Goal: Find contact information: Find contact information

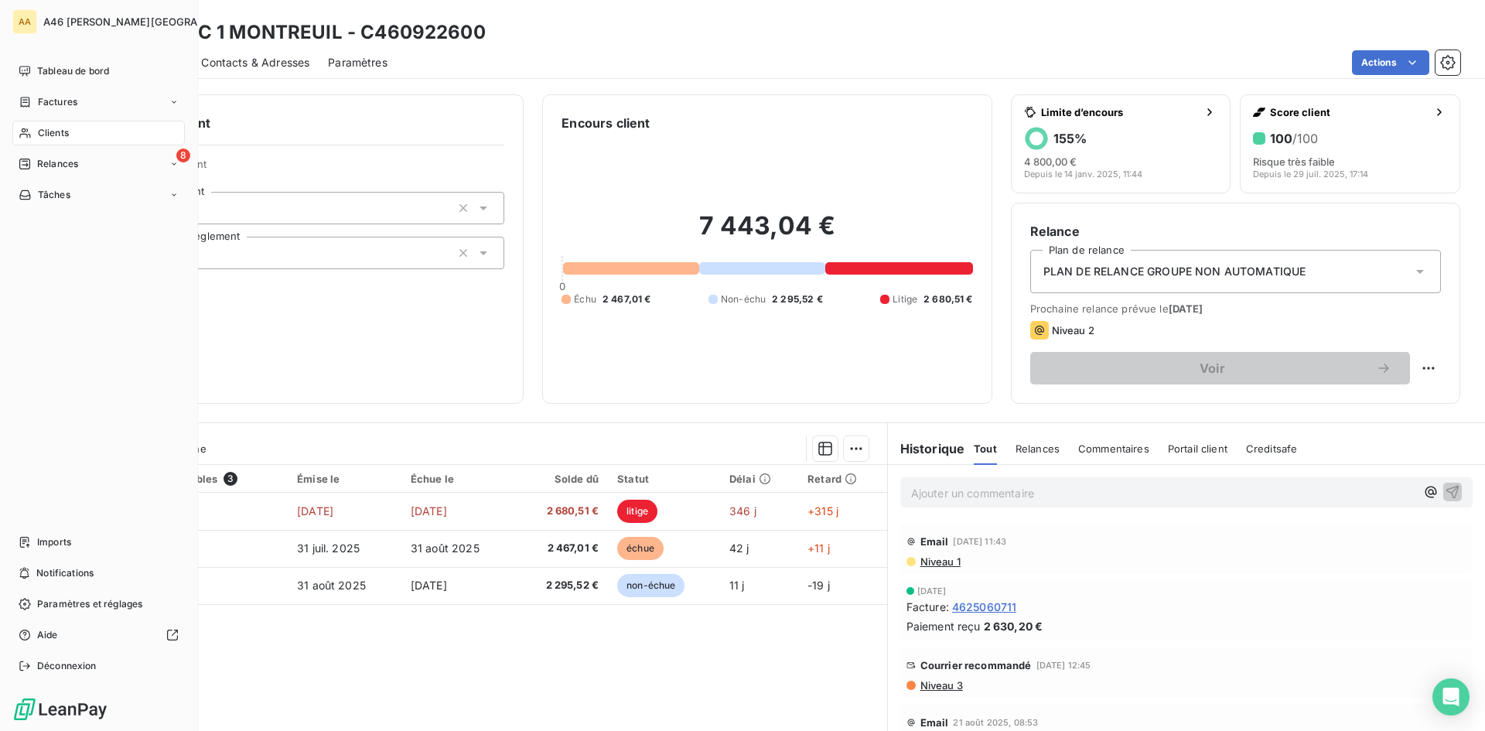
click at [53, 137] on span "Clients" at bounding box center [53, 133] width 31 height 14
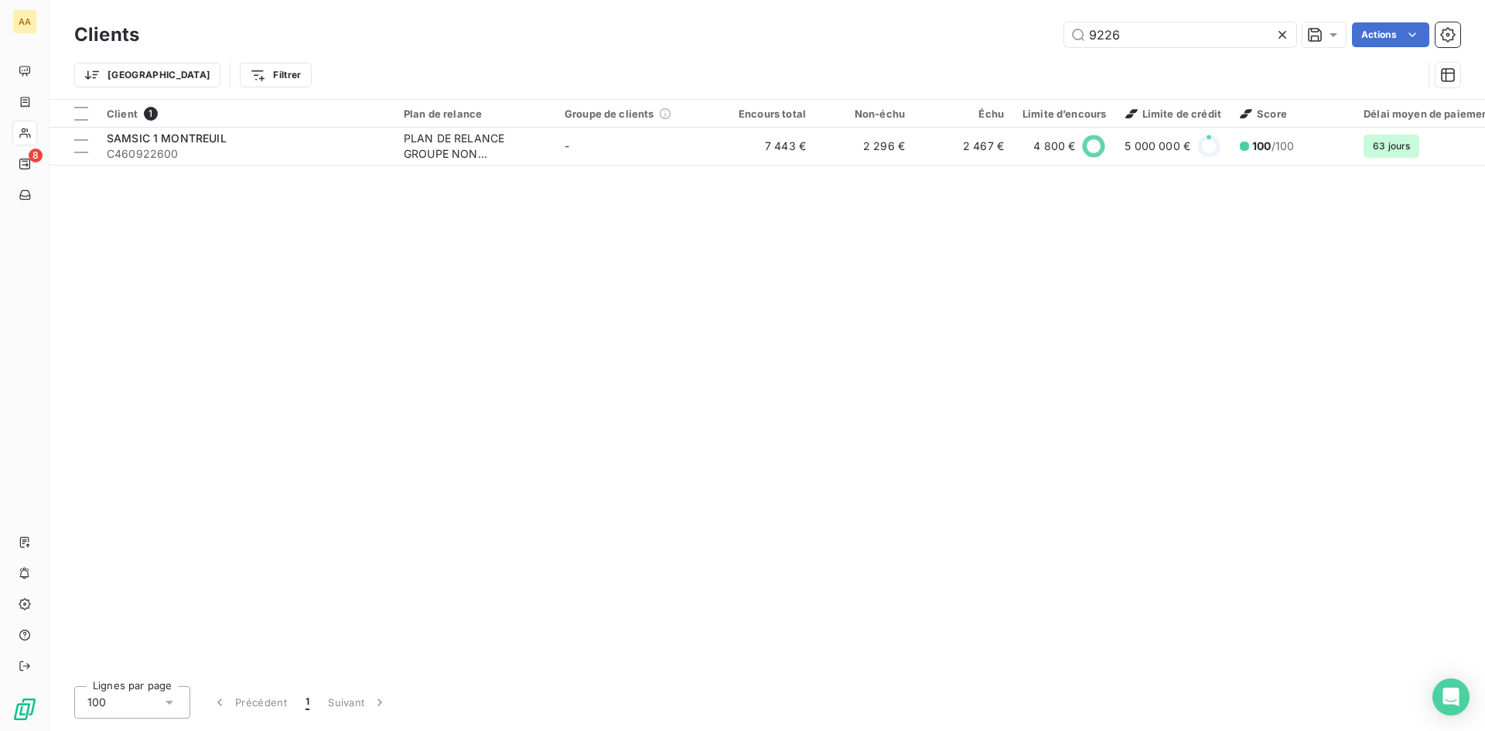
drag, startPoint x: 1129, startPoint y: 40, endPoint x: 1031, endPoint y: 40, distance: 97.5
click at [1031, 40] on div "9226 Actions" at bounding box center [809, 34] width 1303 height 25
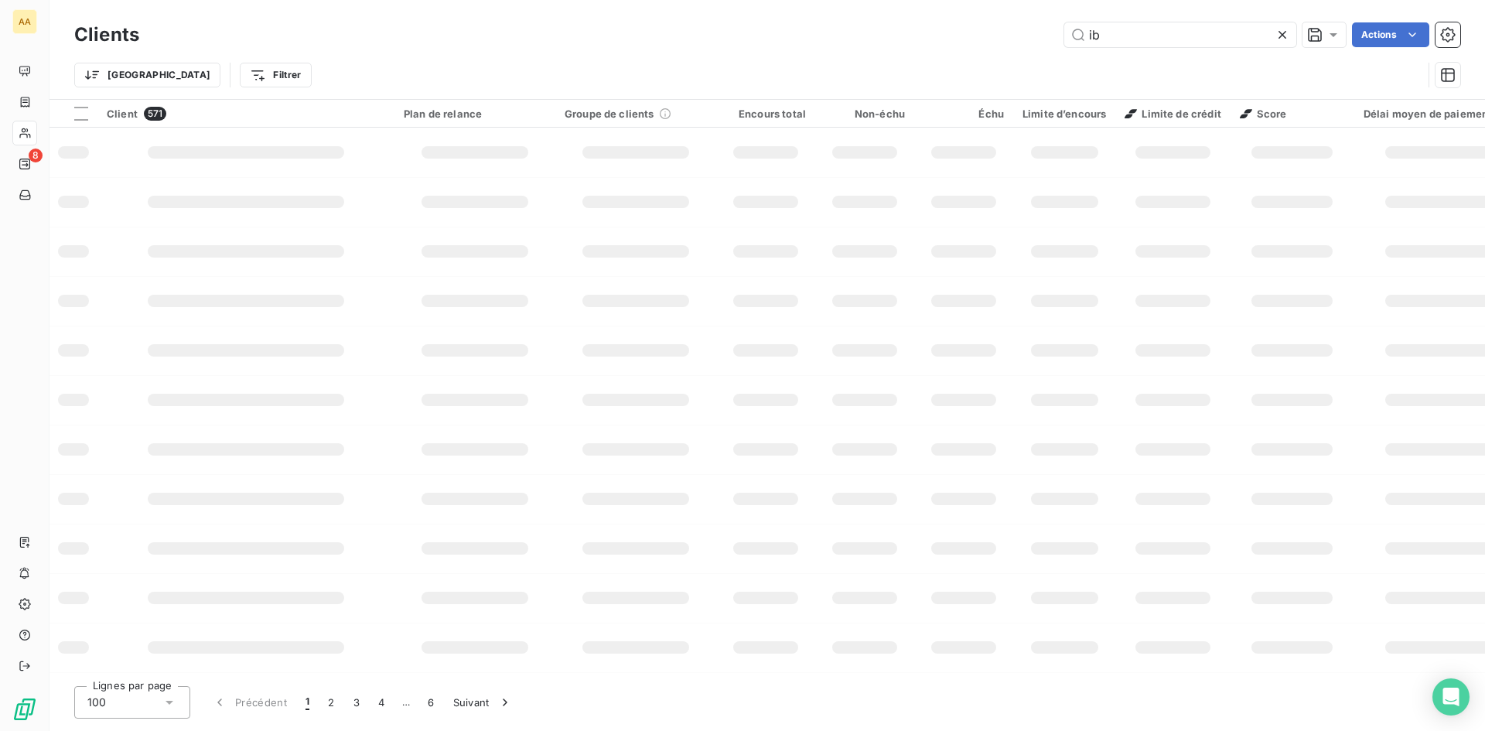
type input "i"
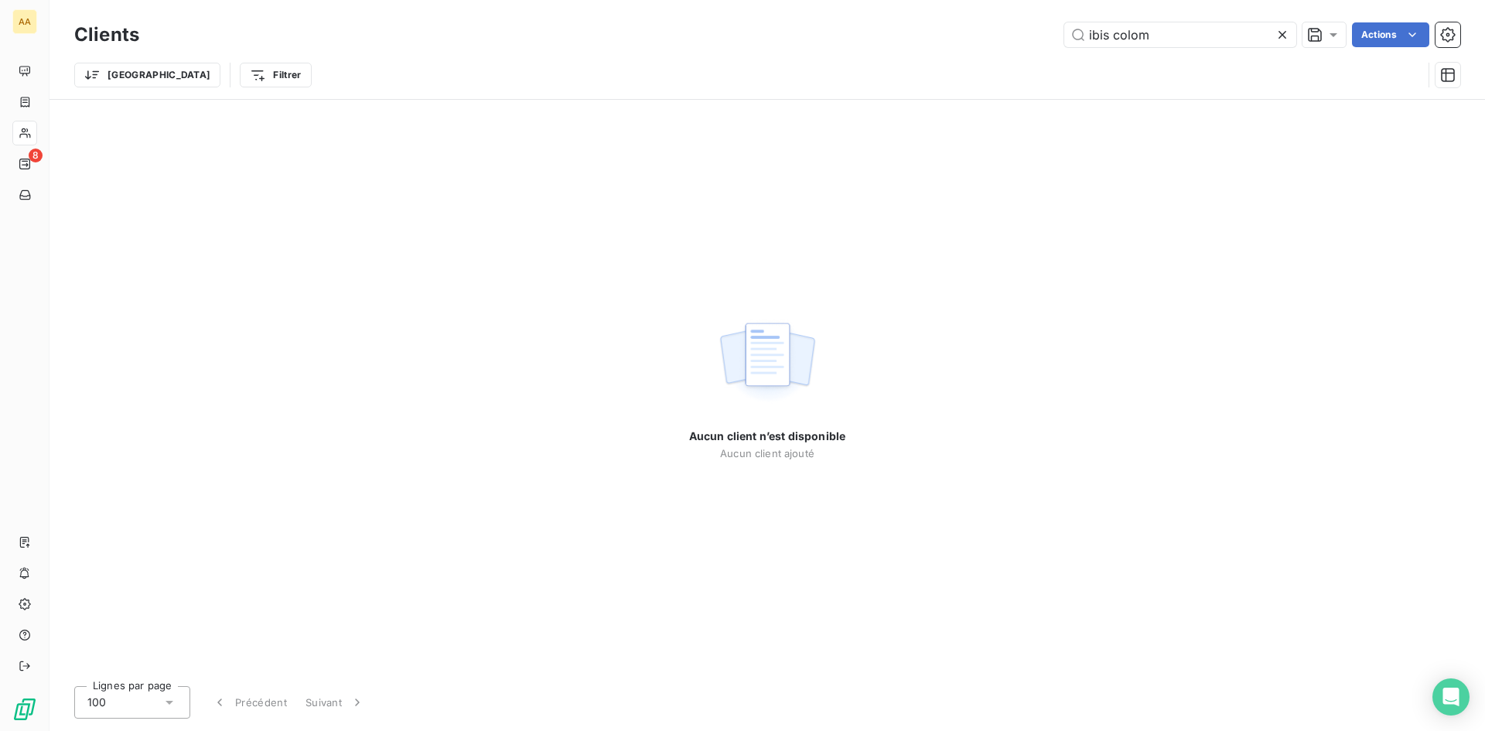
drag, startPoint x: 1159, startPoint y: 31, endPoint x: 1038, endPoint y: 43, distance: 121.3
click at [1038, 43] on div "ibis colom Actions" at bounding box center [809, 34] width 1303 height 25
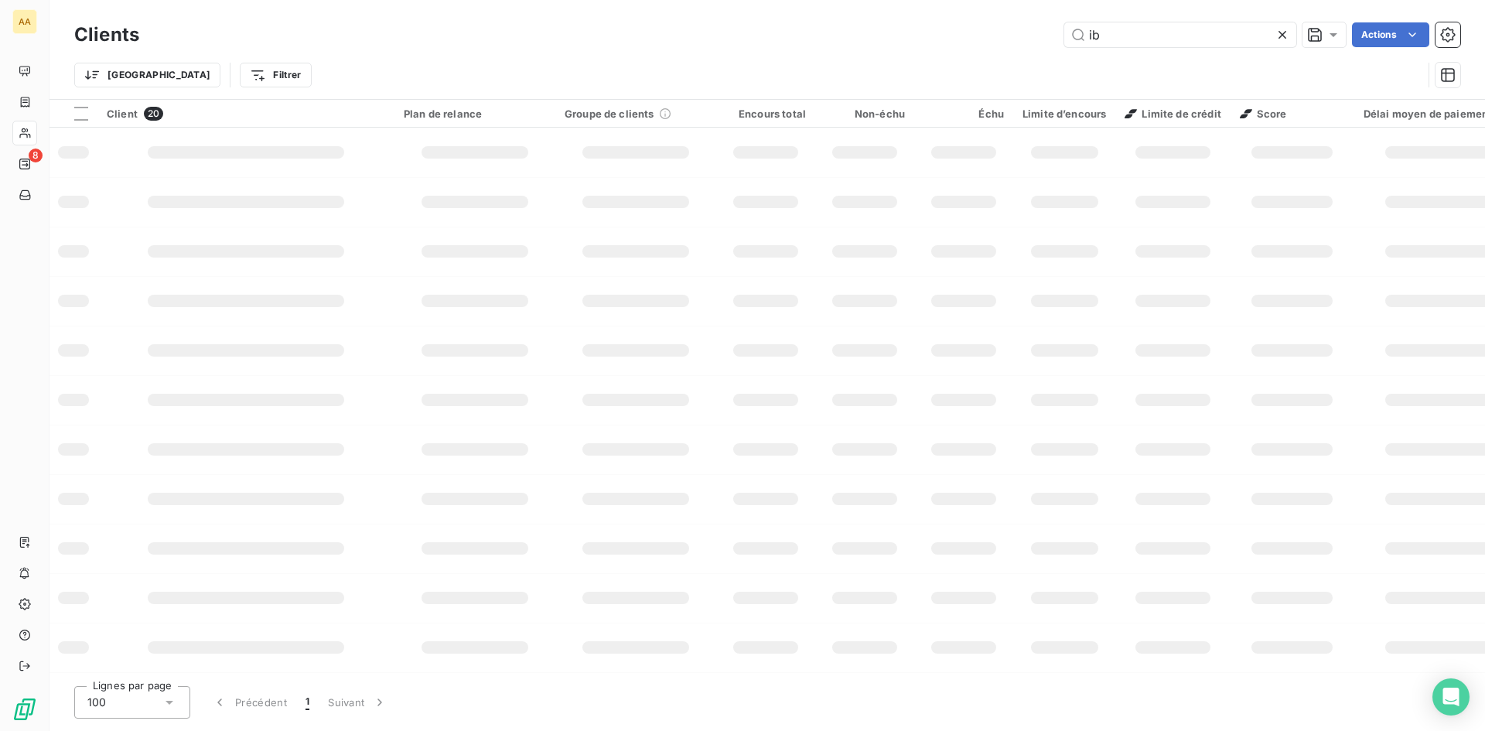
type input "i"
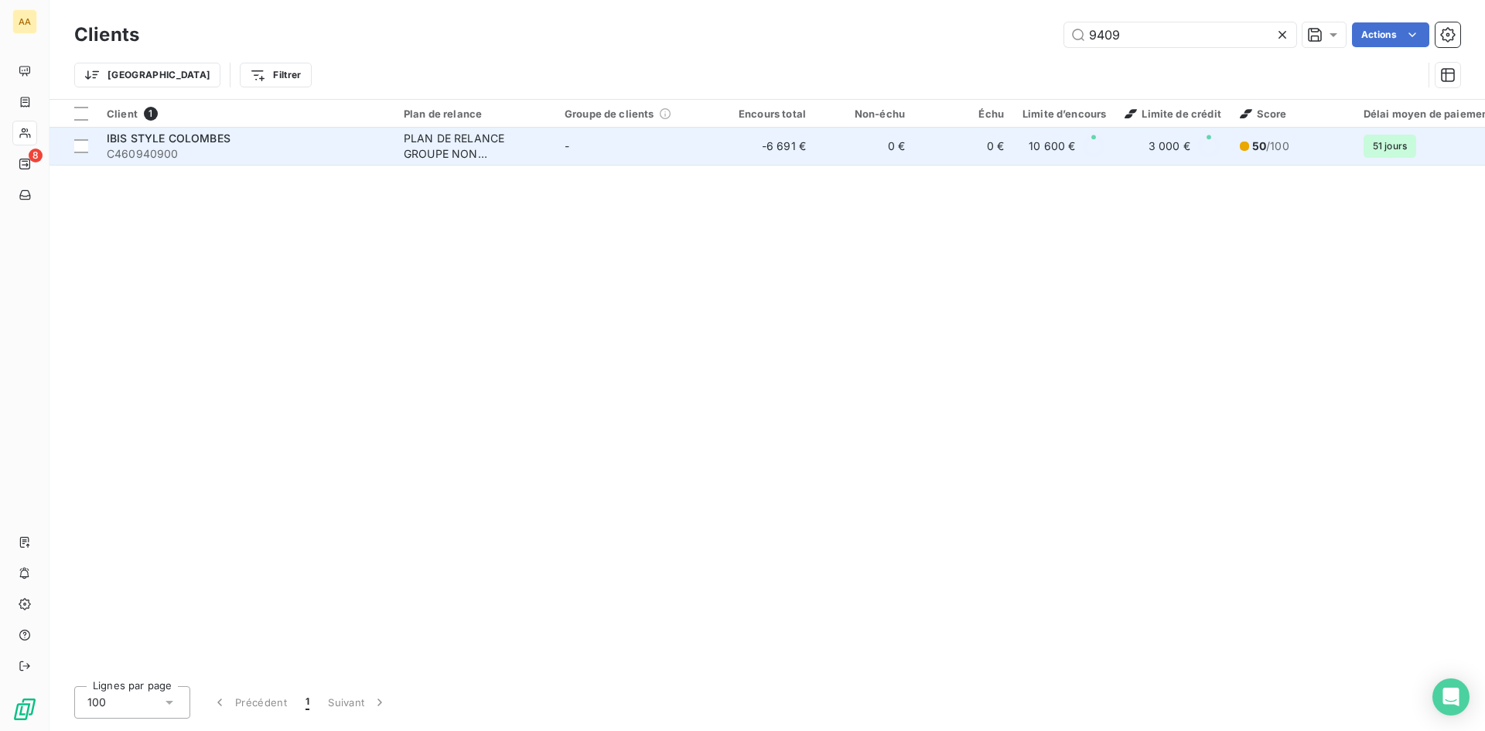
type input "9409"
click at [457, 152] on div "PLAN DE RELANCE GROUPE NON AUTOMATIQUE" at bounding box center [475, 146] width 142 height 31
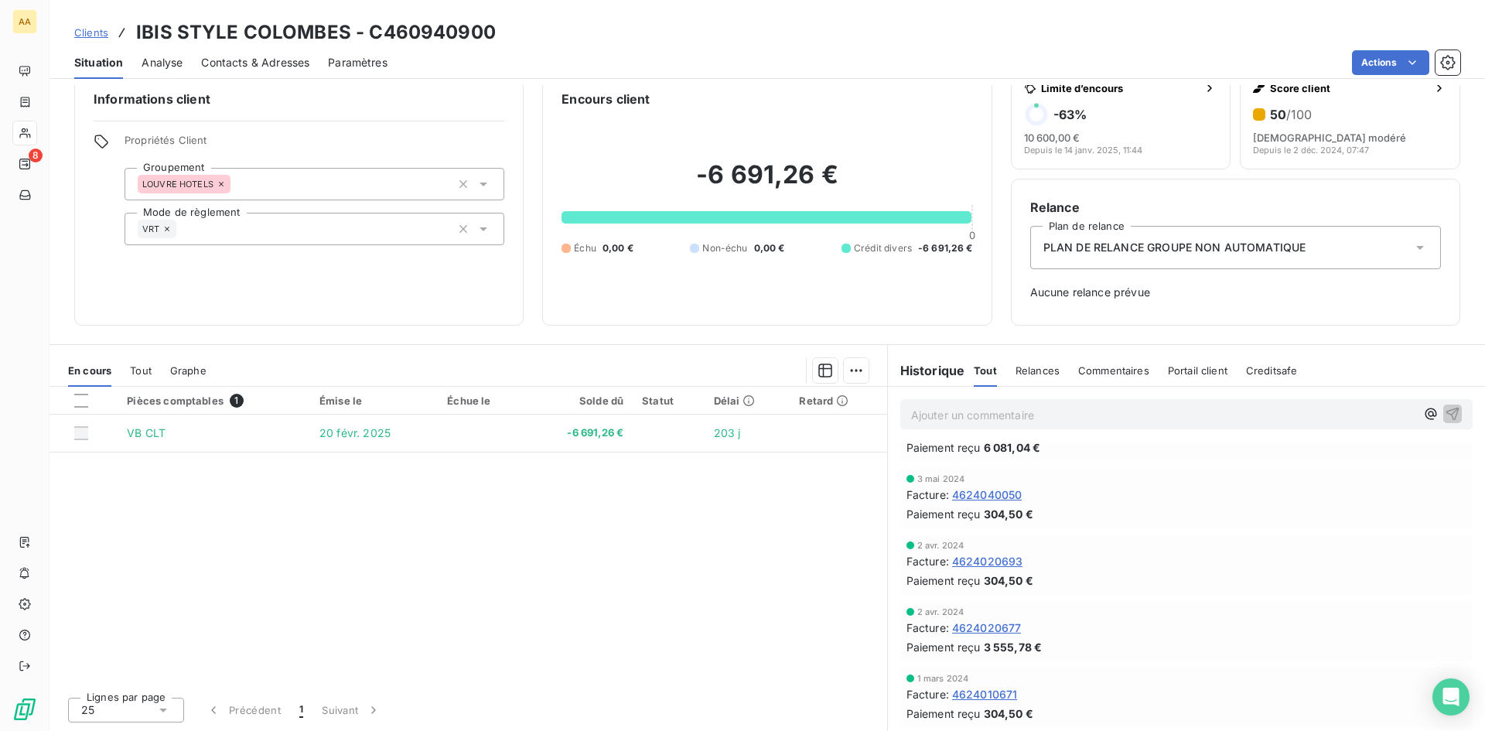
scroll to position [1160, 0]
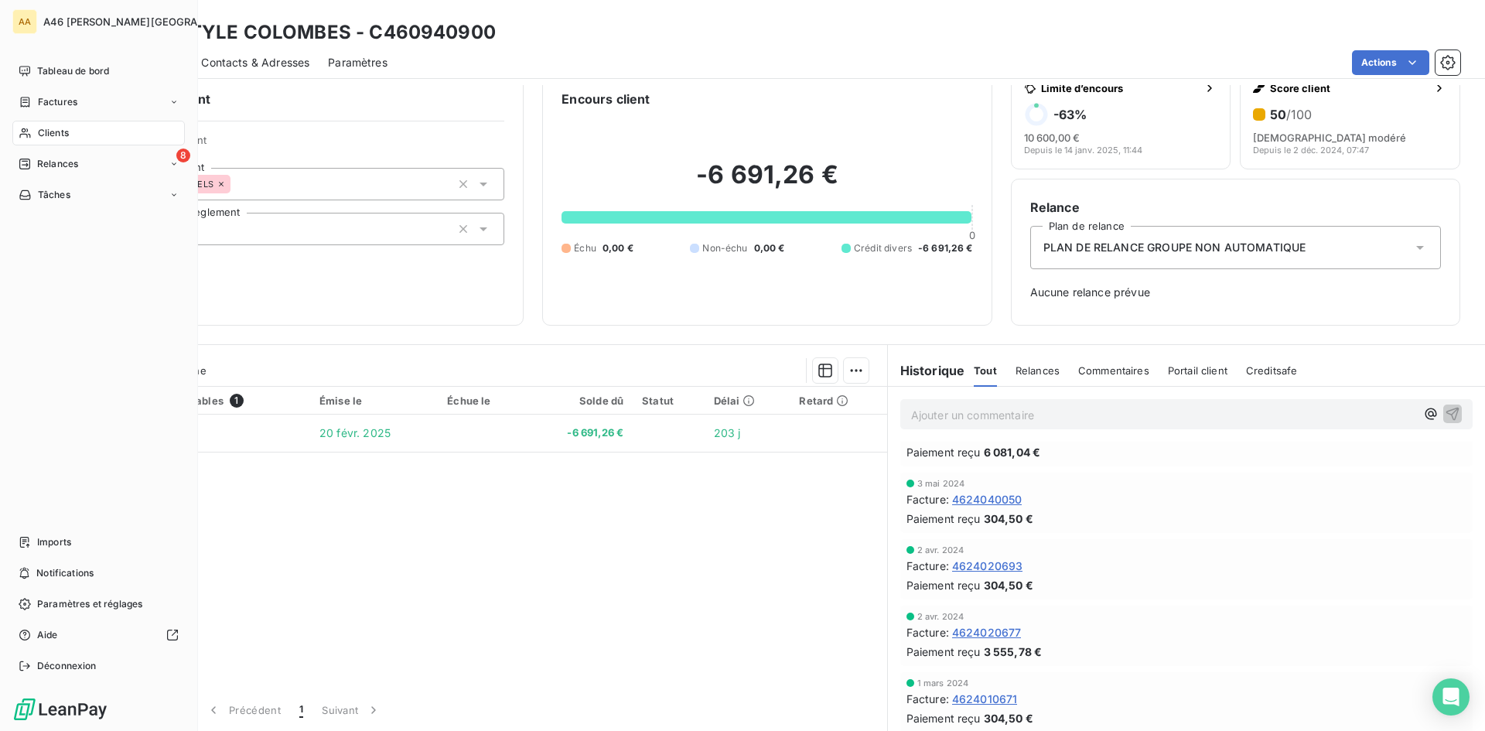
drag, startPoint x: 48, startPoint y: 129, endPoint x: 84, endPoint y: 128, distance: 36.4
click at [48, 129] on span "Clients" at bounding box center [53, 133] width 31 height 14
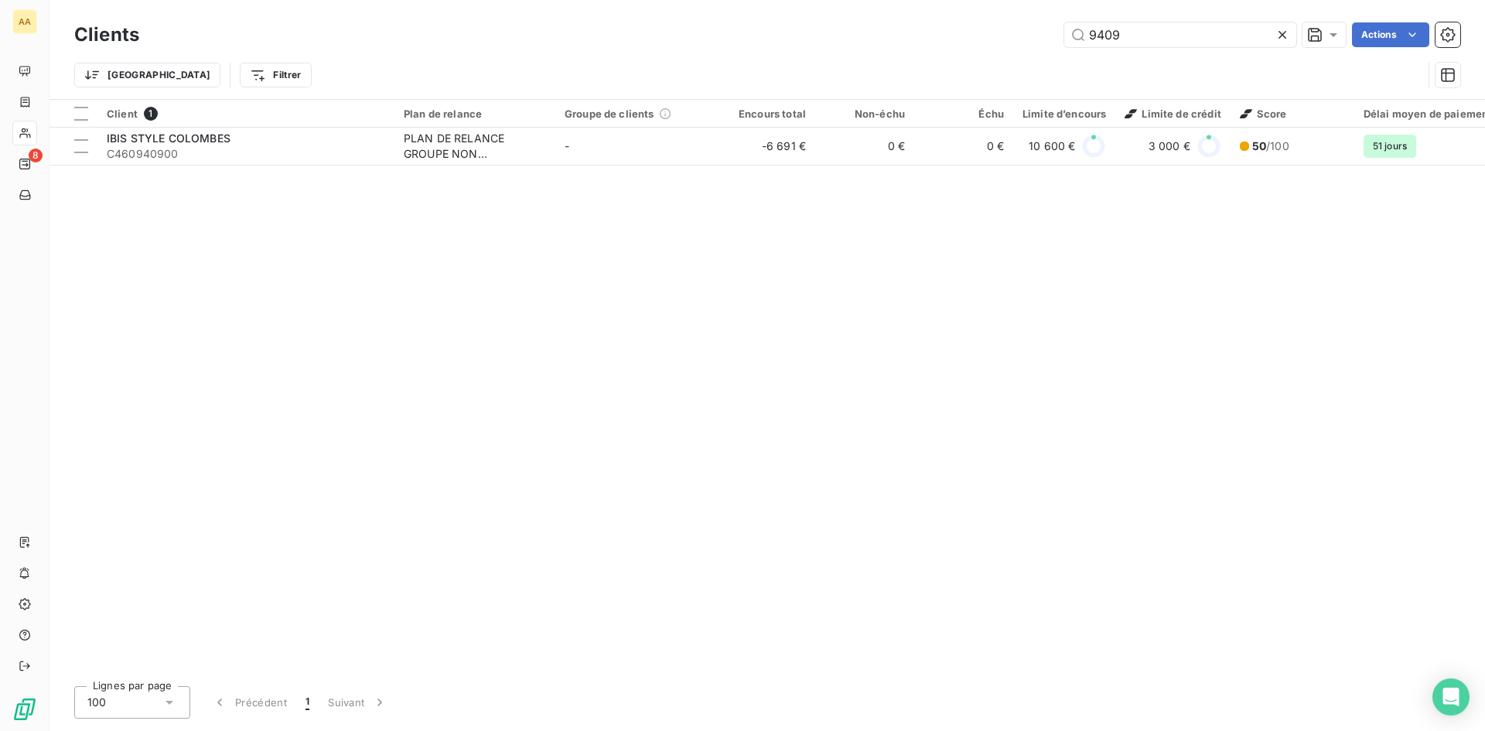
drag, startPoint x: 1122, startPoint y: 34, endPoint x: 1032, endPoint y: 39, distance: 90.6
click at [1032, 39] on div "9409 Actions" at bounding box center [809, 34] width 1303 height 25
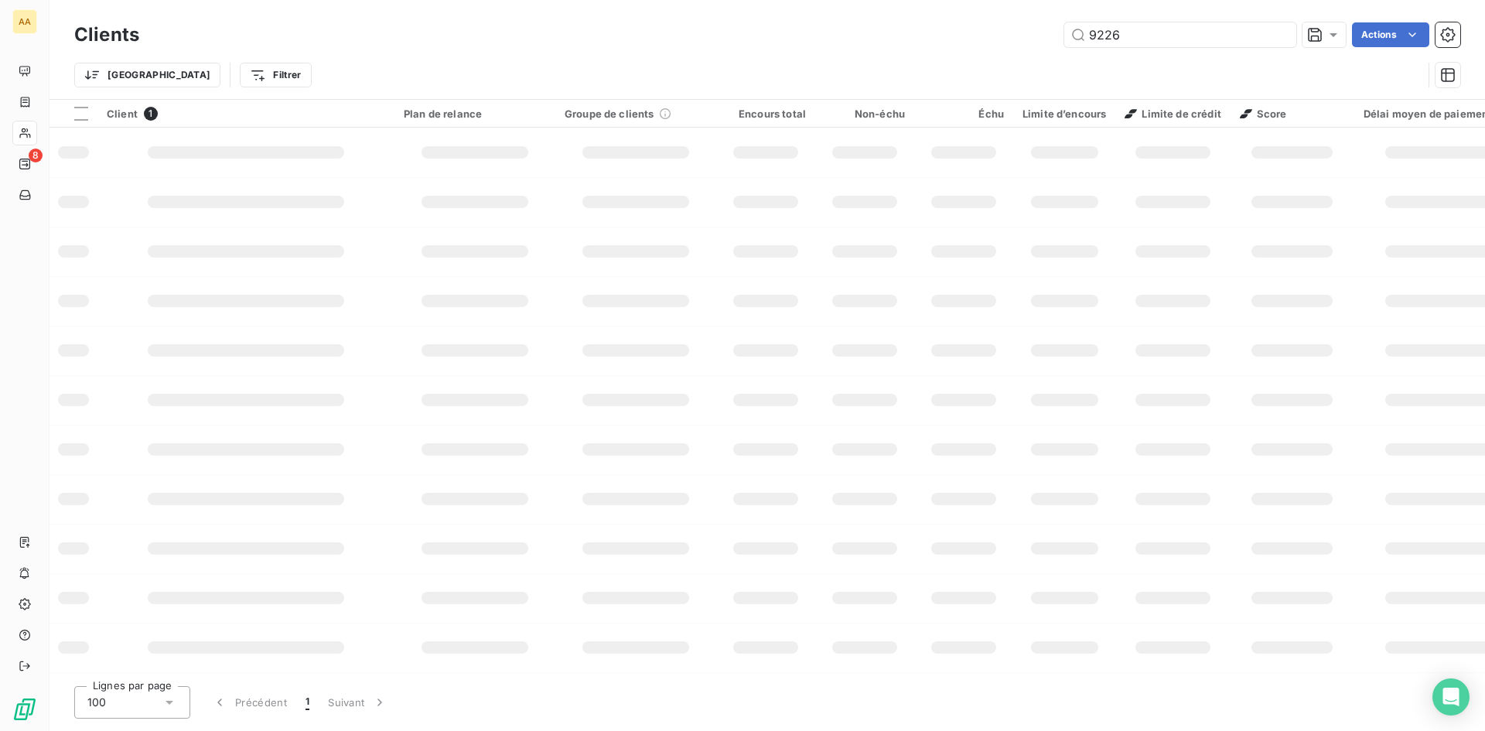
type input "9226"
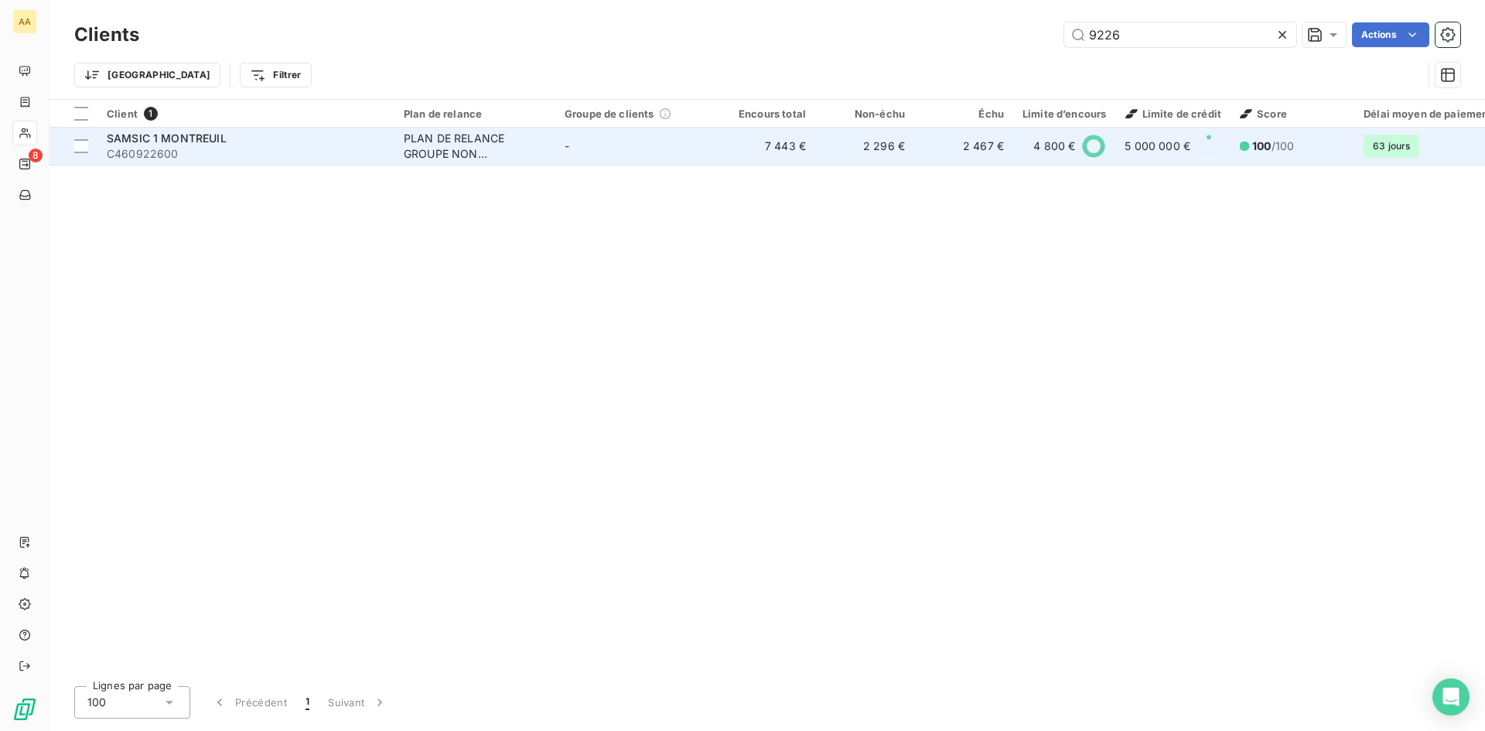
click at [231, 146] on span "C460922600" at bounding box center [246, 153] width 278 height 15
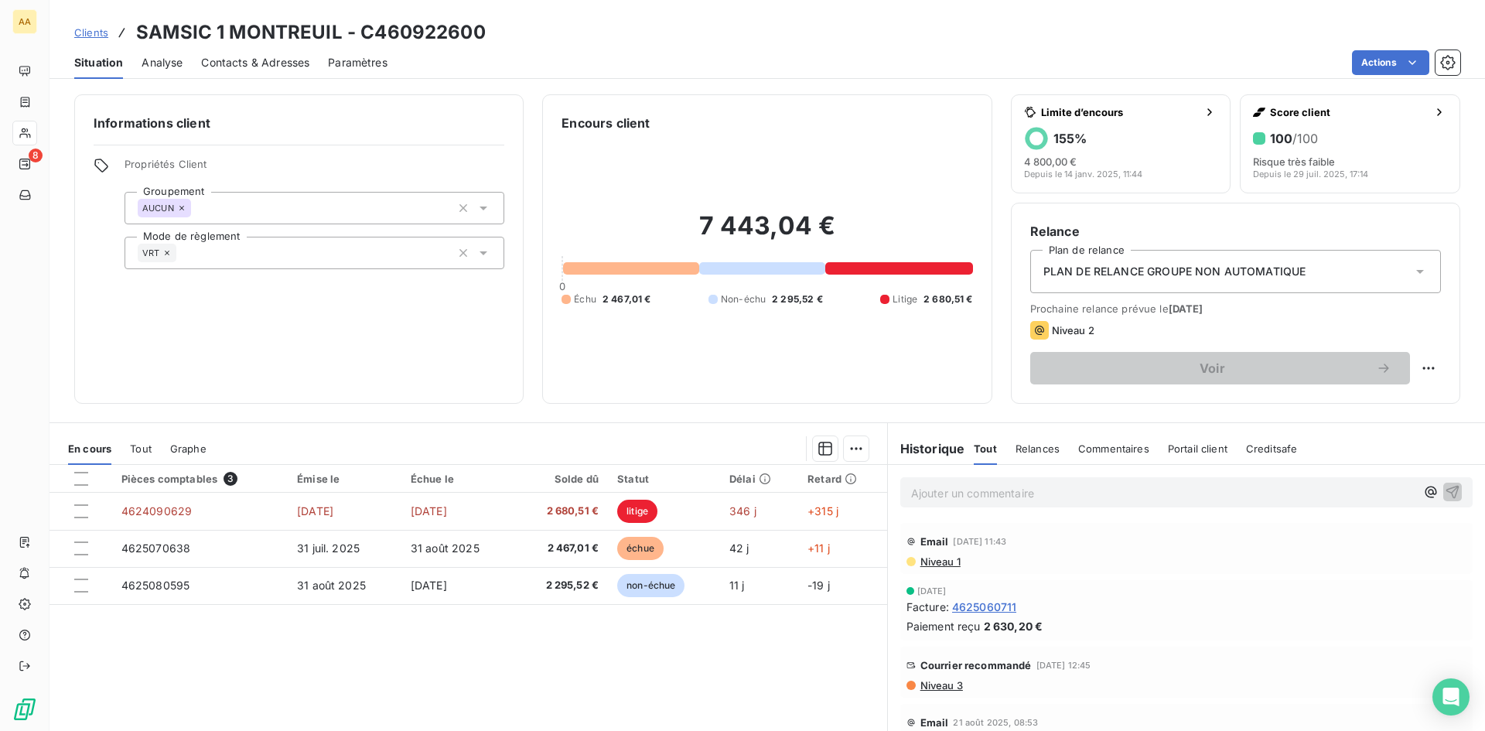
click at [252, 57] on span "Contacts & Adresses" at bounding box center [255, 62] width 108 height 15
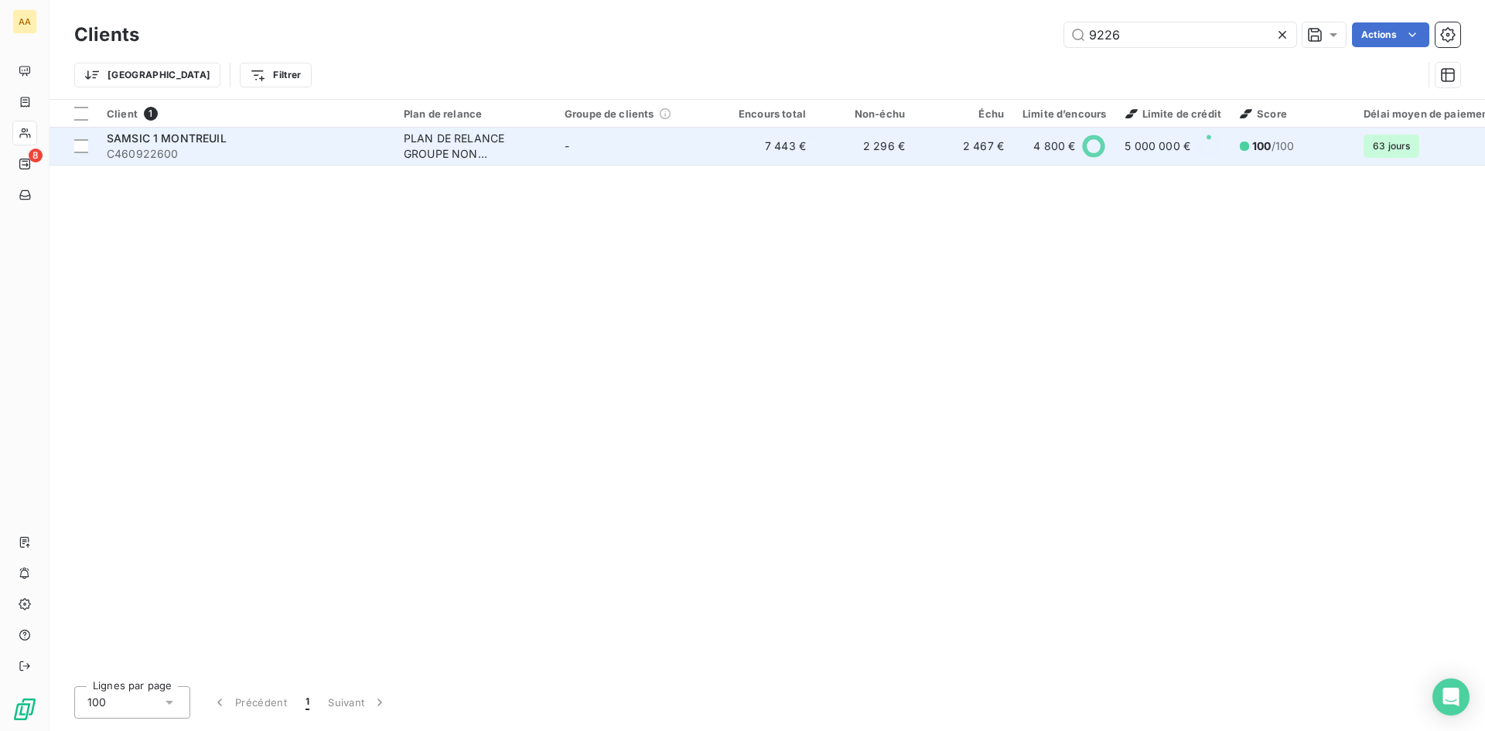
click at [460, 146] on div "PLAN DE RELANCE GROUPE NON AUTOMATIQUE" at bounding box center [475, 146] width 142 height 31
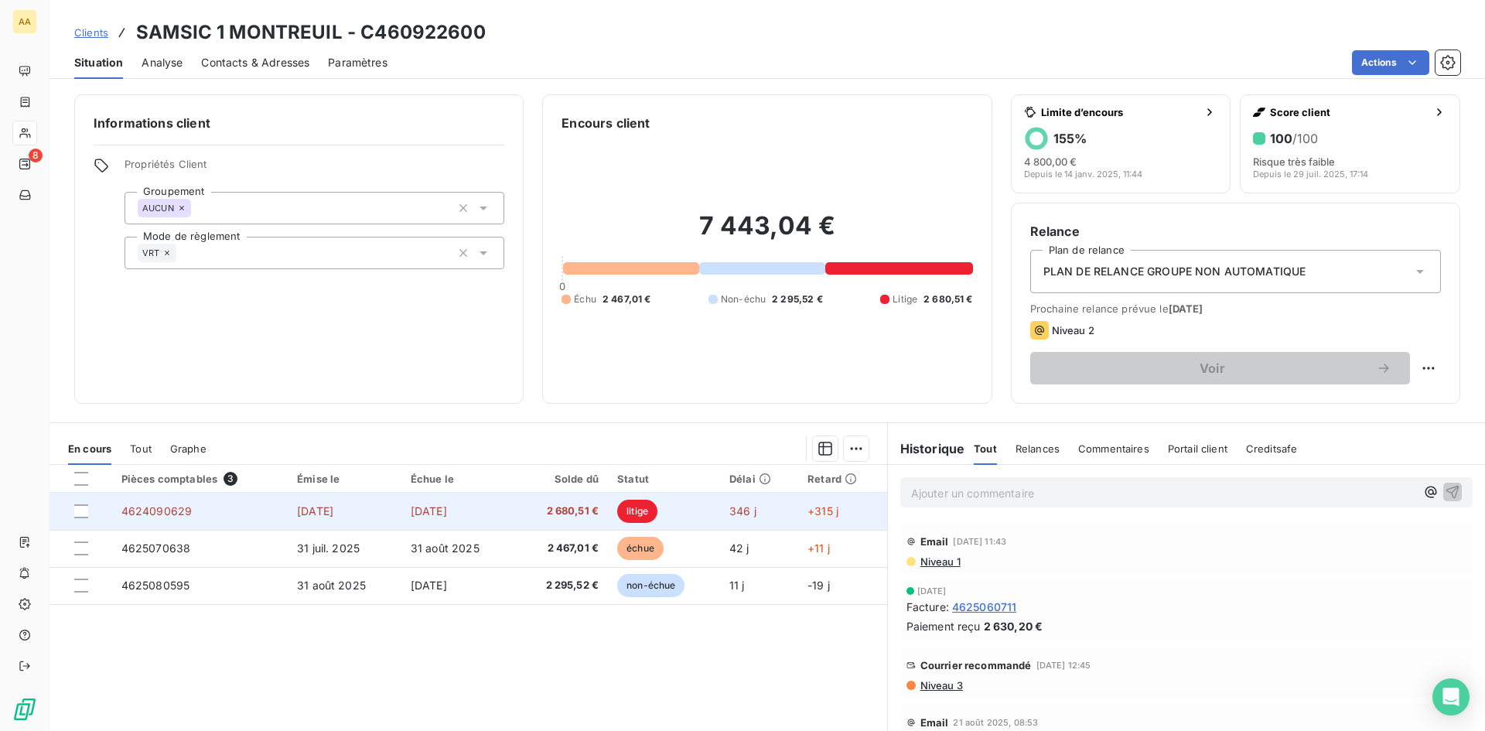
click at [644, 507] on span "litige" at bounding box center [637, 511] width 40 height 23
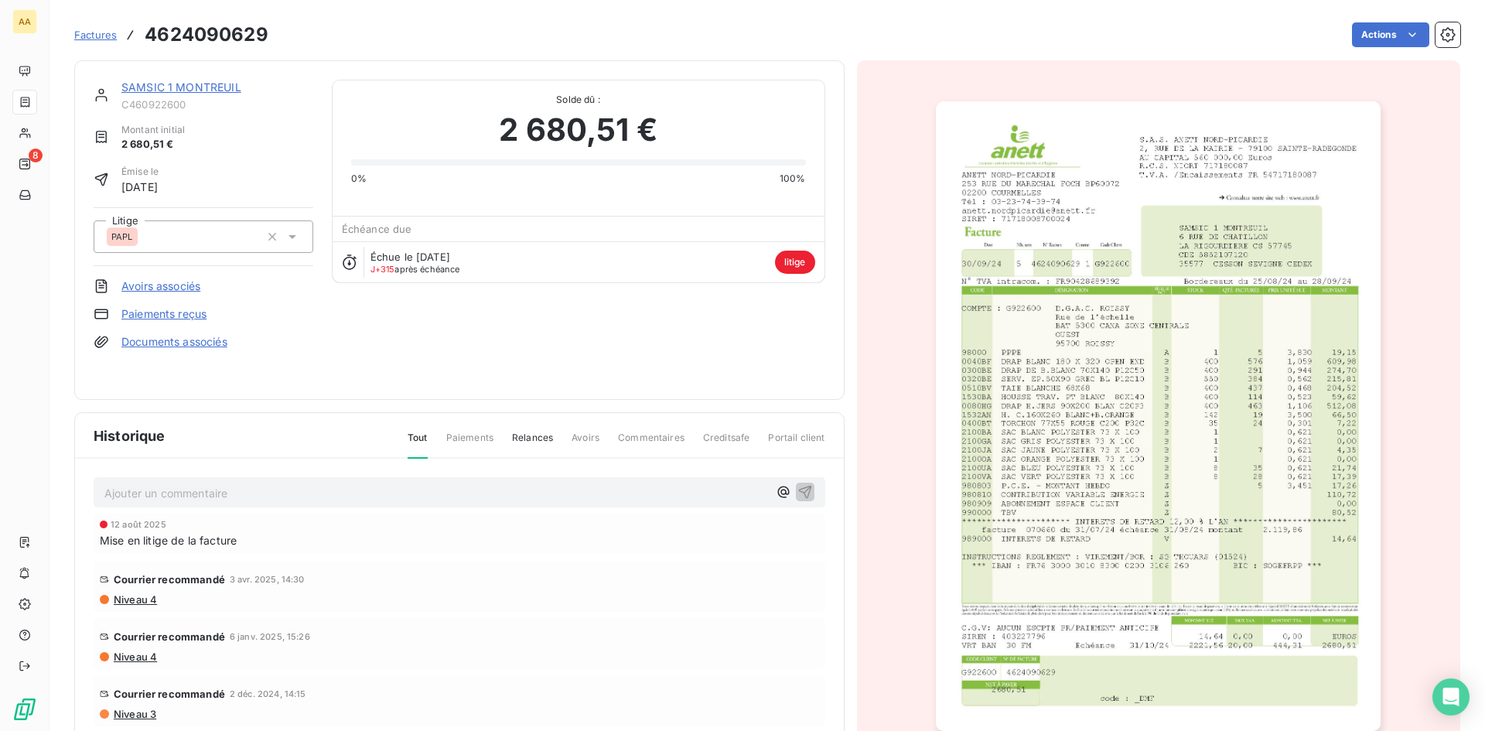
click at [1032, 330] on img "button" at bounding box center [1158, 416] width 445 height 630
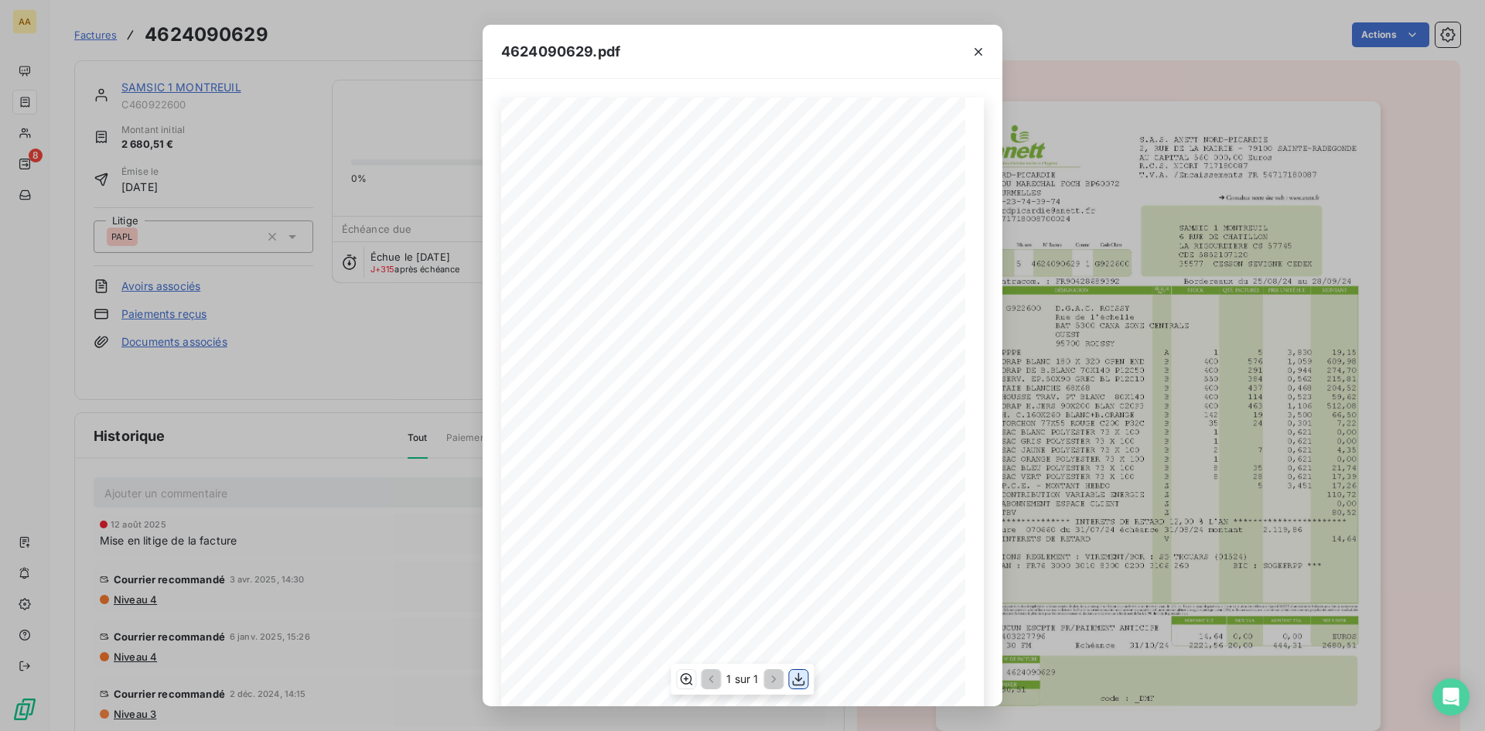
click at [799, 682] on icon "button" at bounding box center [798, 678] width 15 height 15
click at [976, 51] on icon "button" at bounding box center [978, 51] width 15 height 15
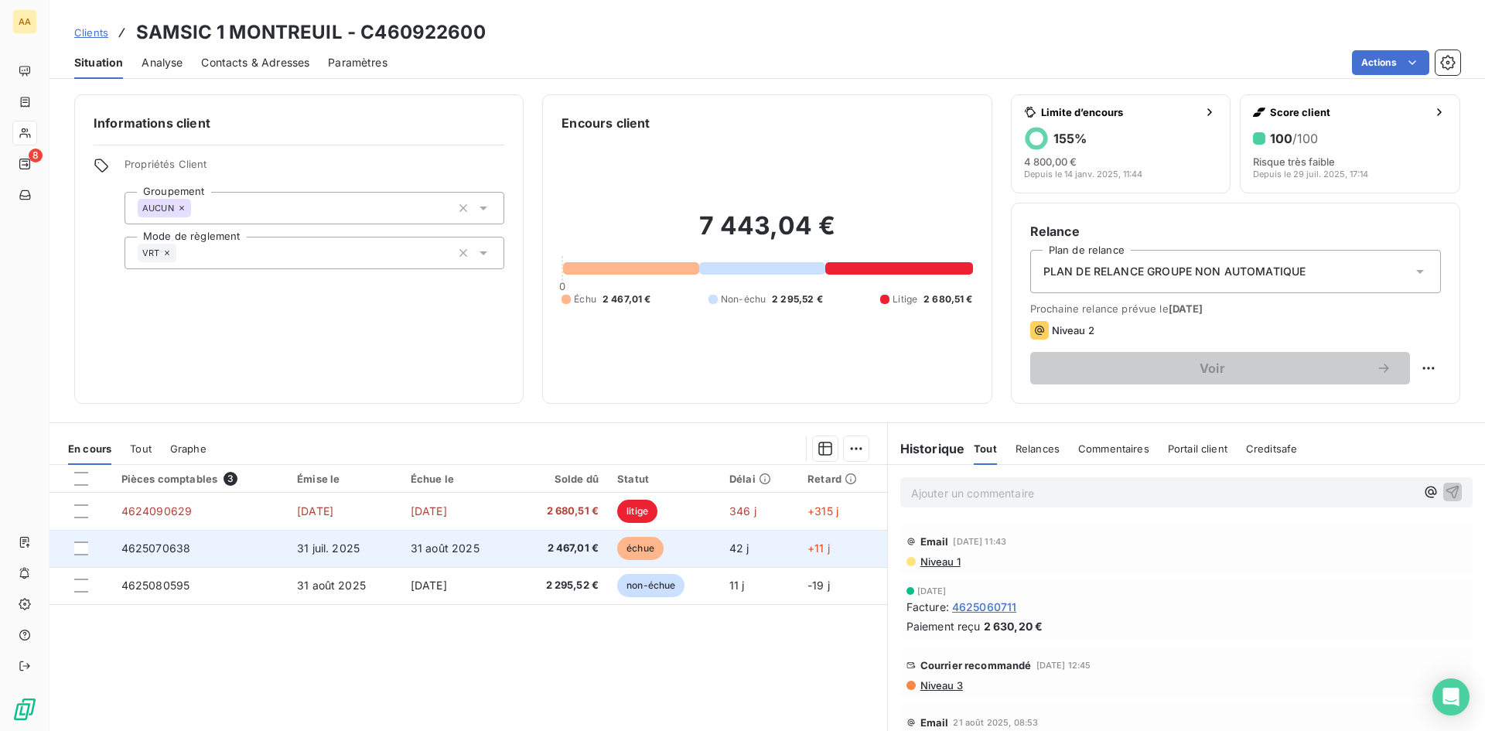
click at [638, 548] on span "échue" at bounding box center [640, 548] width 46 height 23
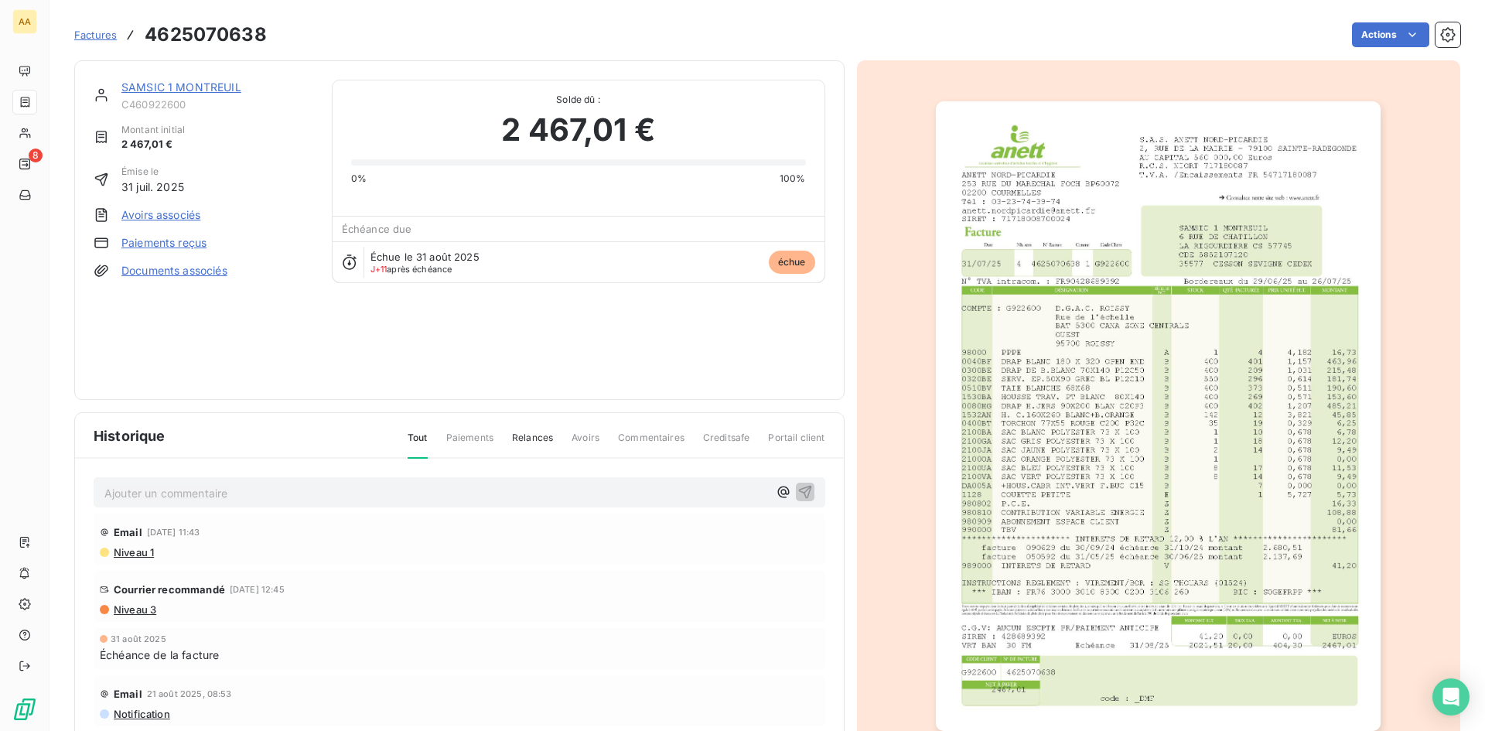
click at [1030, 506] on img "button" at bounding box center [1158, 416] width 445 height 630
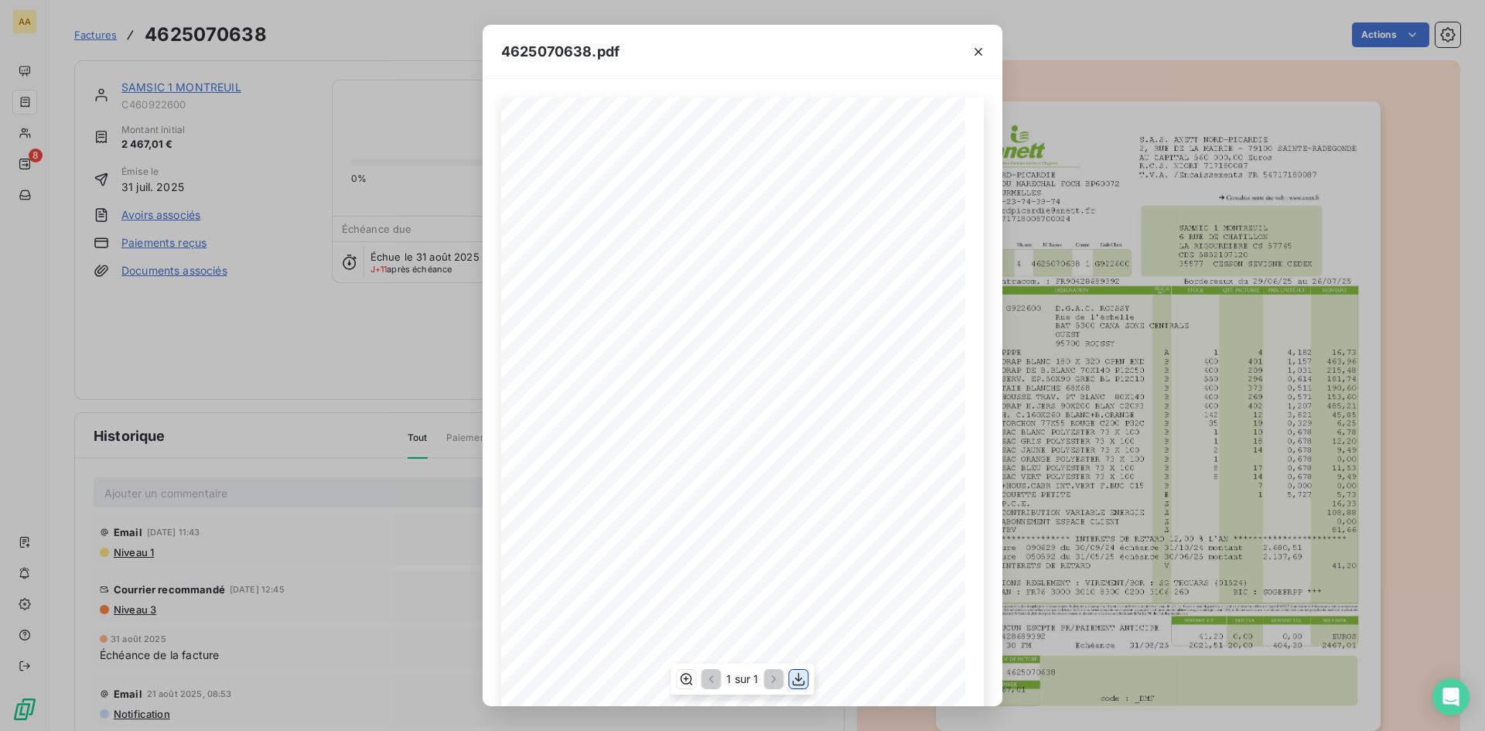
click at [797, 678] on icon "button" at bounding box center [798, 678] width 15 height 15
drag, startPoint x: 980, startPoint y: 56, endPoint x: 217, endPoint y: 174, distance: 771.7
click at [980, 56] on icon "button" at bounding box center [978, 51] width 15 height 15
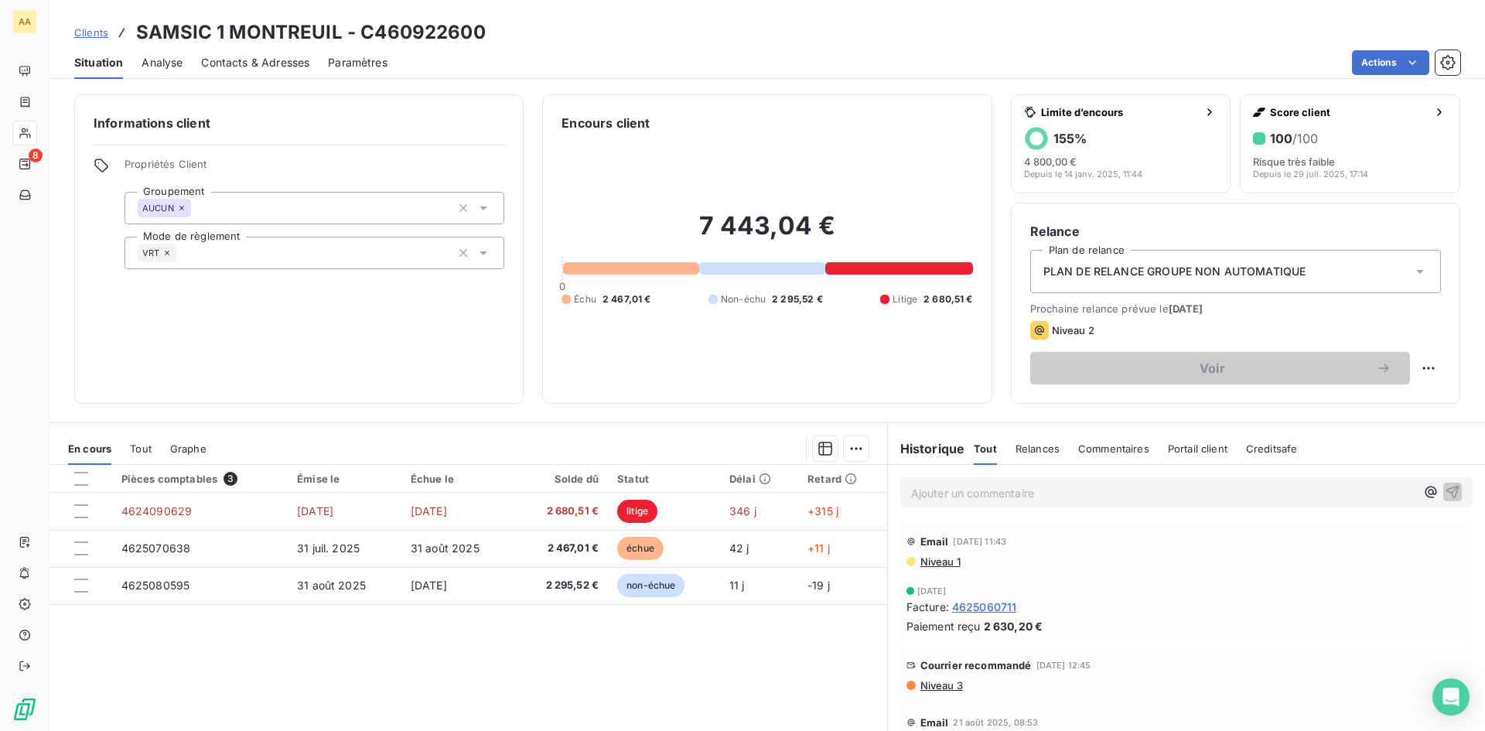
click at [278, 60] on span "Contacts & Adresses" at bounding box center [255, 62] width 108 height 15
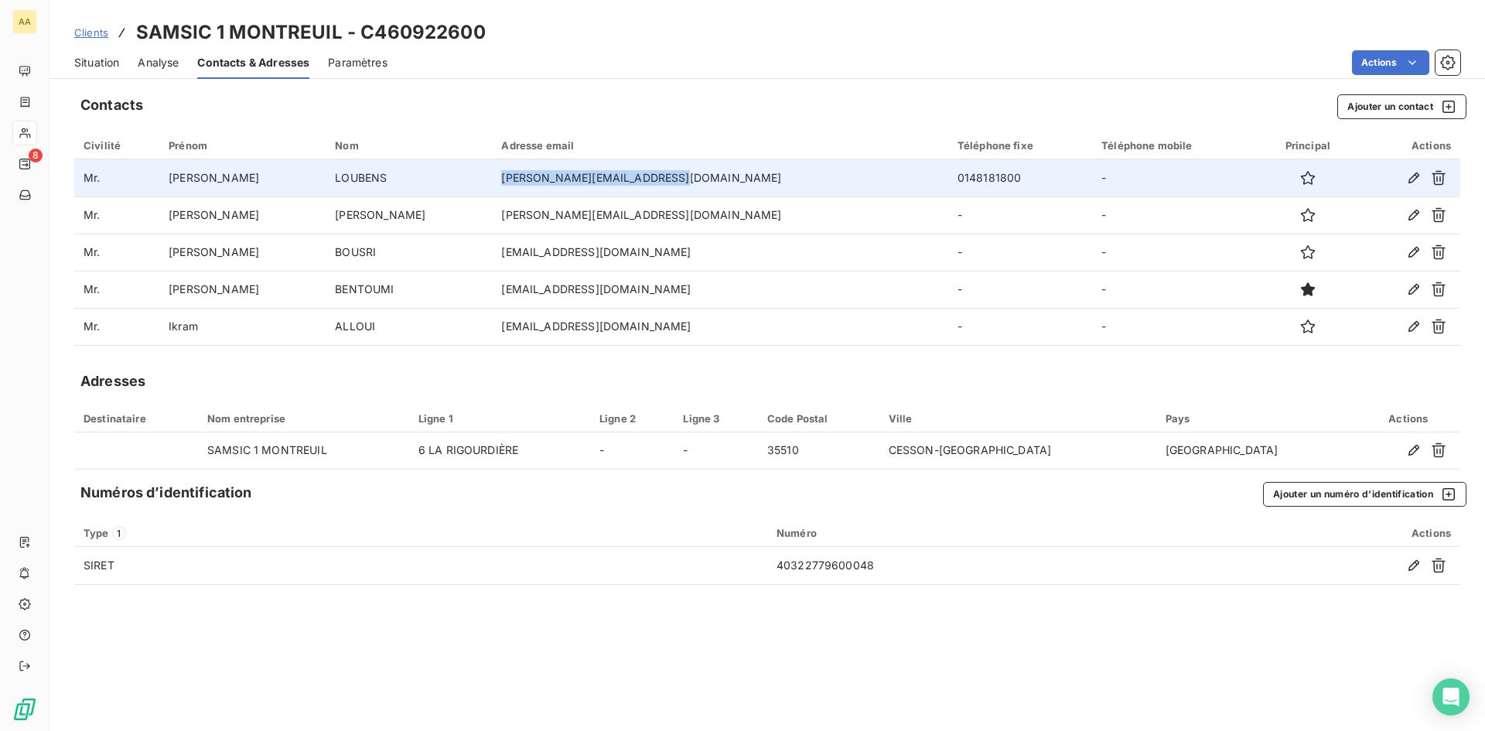
drag, startPoint x: 665, startPoint y: 175, endPoint x: 488, endPoint y: 183, distance: 177.3
click at [492, 183] on td "[PERSON_NAME][EMAIL_ADDRESS][DOMAIN_NAME]" at bounding box center [720, 177] width 456 height 37
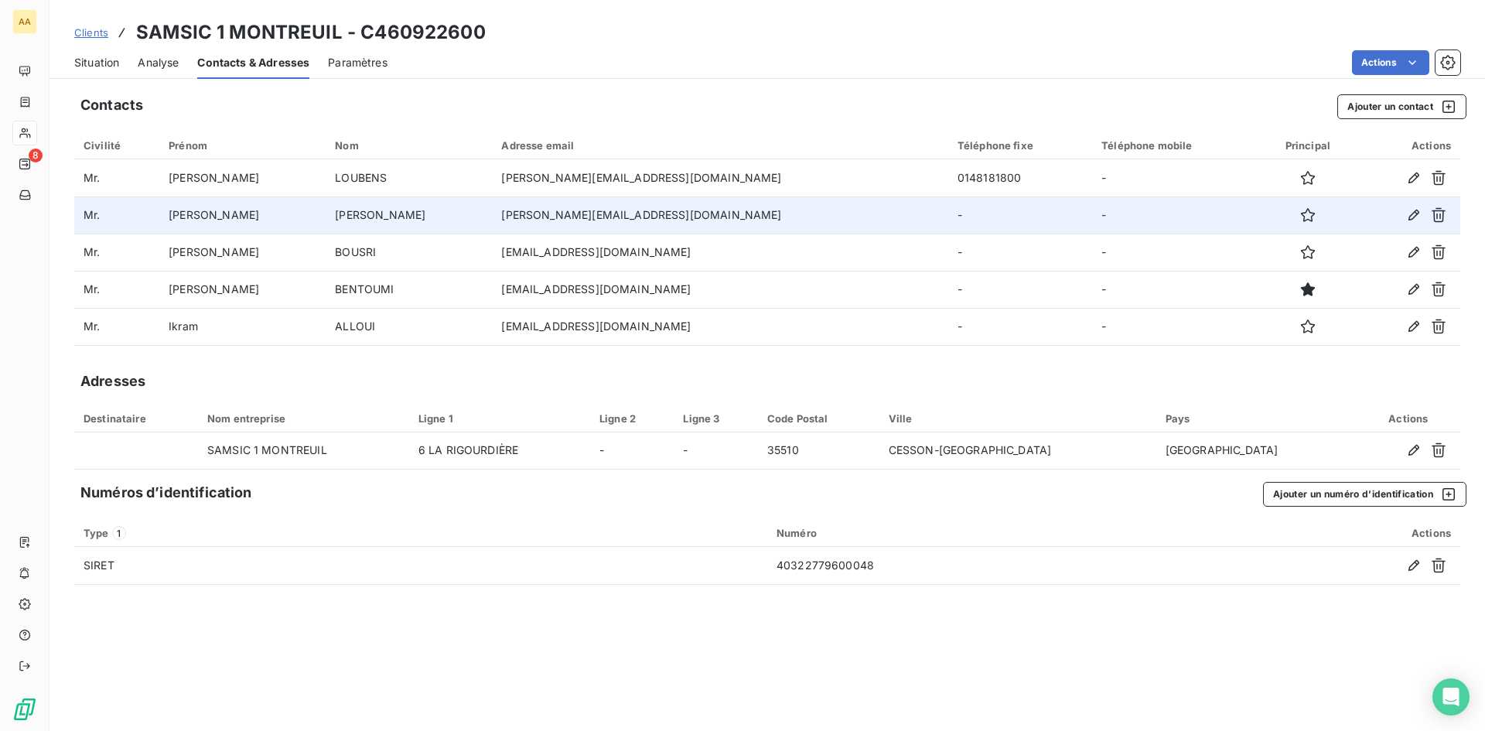
click at [661, 215] on td "[PERSON_NAME][EMAIL_ADDRESS][DOMAIN_NAME]" at bounding box center [720, 214] width 456 height 37
drag, startPoint x: 661, startPoint y: 215, endPoint x: 507, endPoint y: 219, distance: 154.0
click at [493, 220] on td "[PERSON_NAME][EMAIL_ADDRESS][DOMAIN_NAME]" at bounding box center [720, 214] width 456 height 37
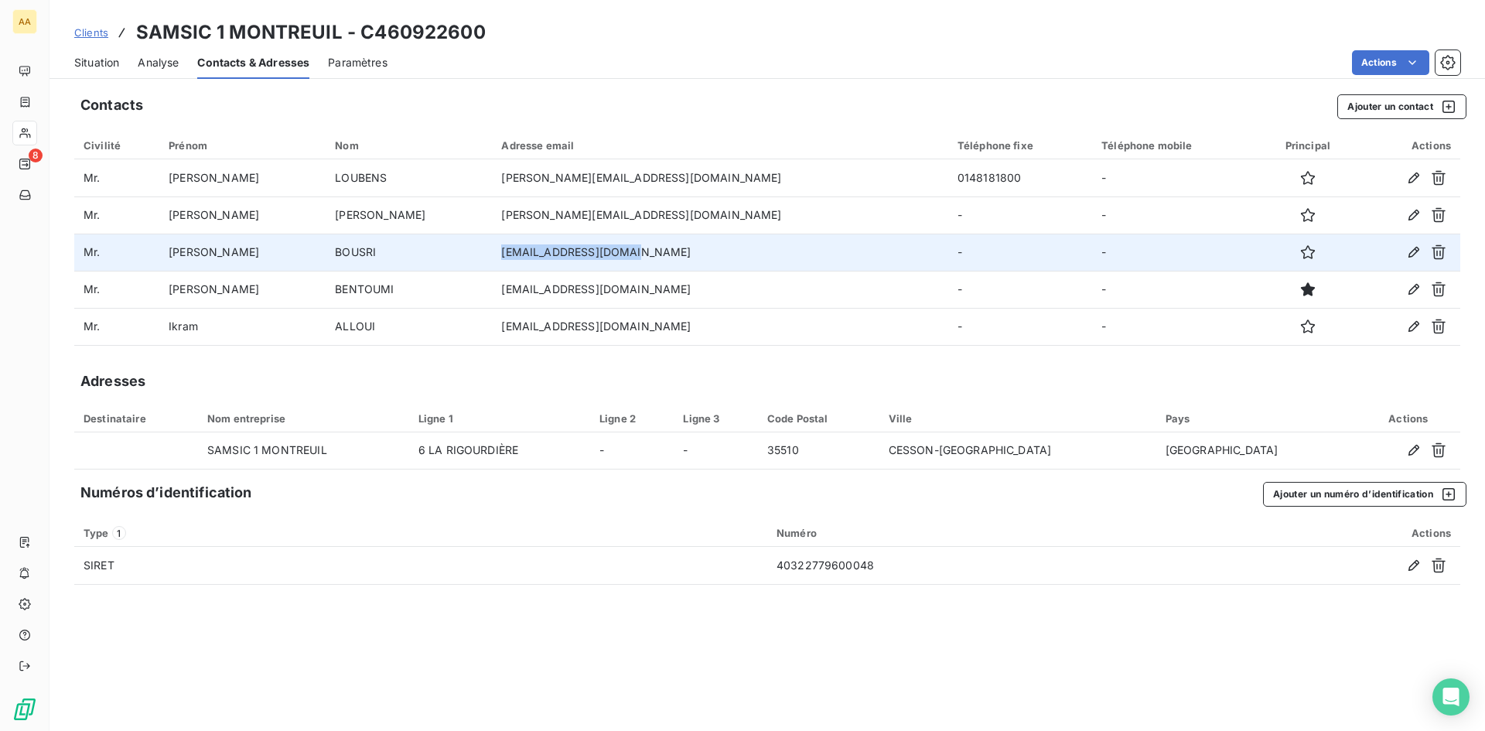
drag, startPoint x: 661, startPoint y: 257, endPoint x: 486, endPoint y: 256, distance: 174.8
click at [492, 256] on td "[EMAIL_ADDRESS][DOMAIN_NAME]" at bounding box center [720, 252] width 456 height 37
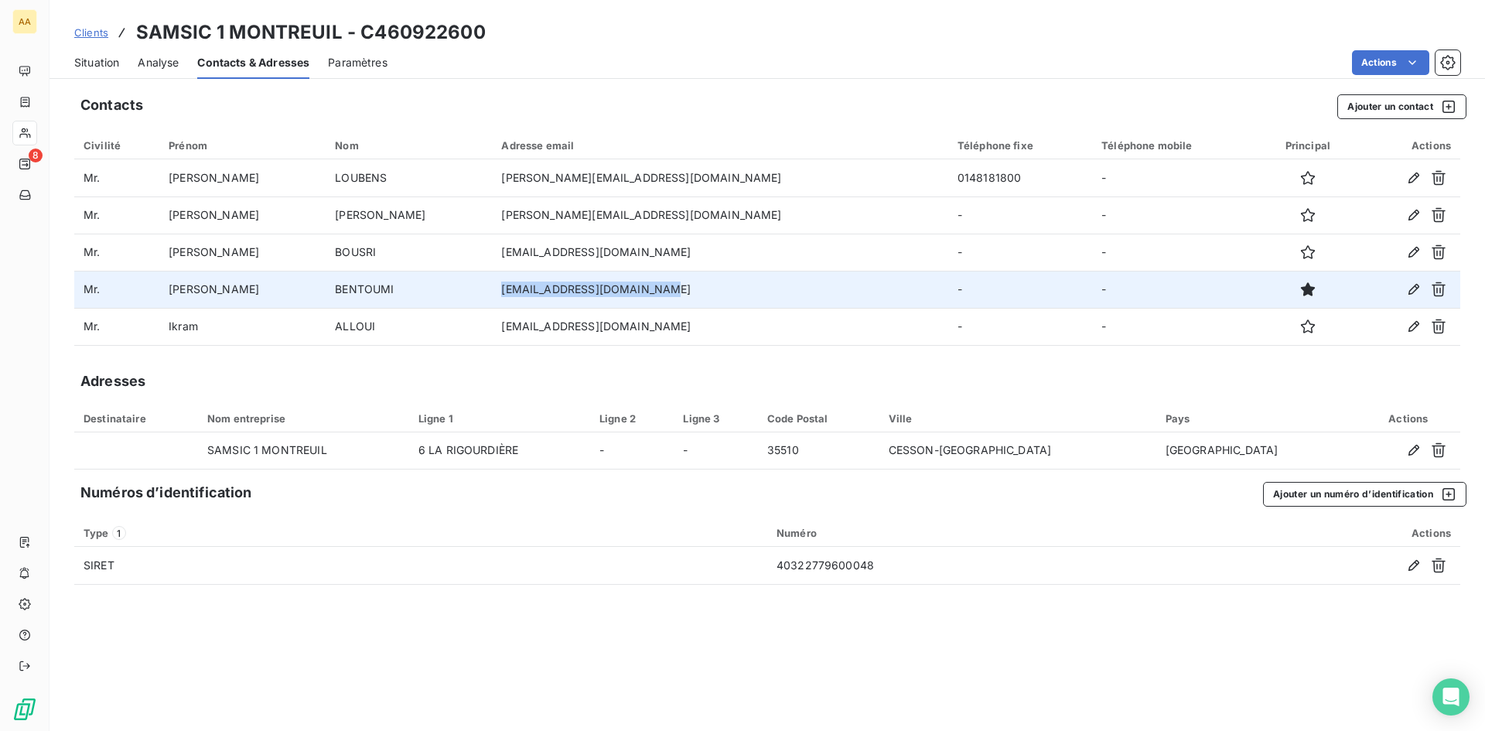
drag, startPoint x: 652, startPoint y: 295, endPoint x: 480, endPoint y: 306, distance: 172.8
click at [480, 306] on tr "[PERSON_NAME] BENTOUMI [EMAIL_ADDRESS][DOMAIN_NAME] - -" at bounding box center [767, 289] width 1386 height 37
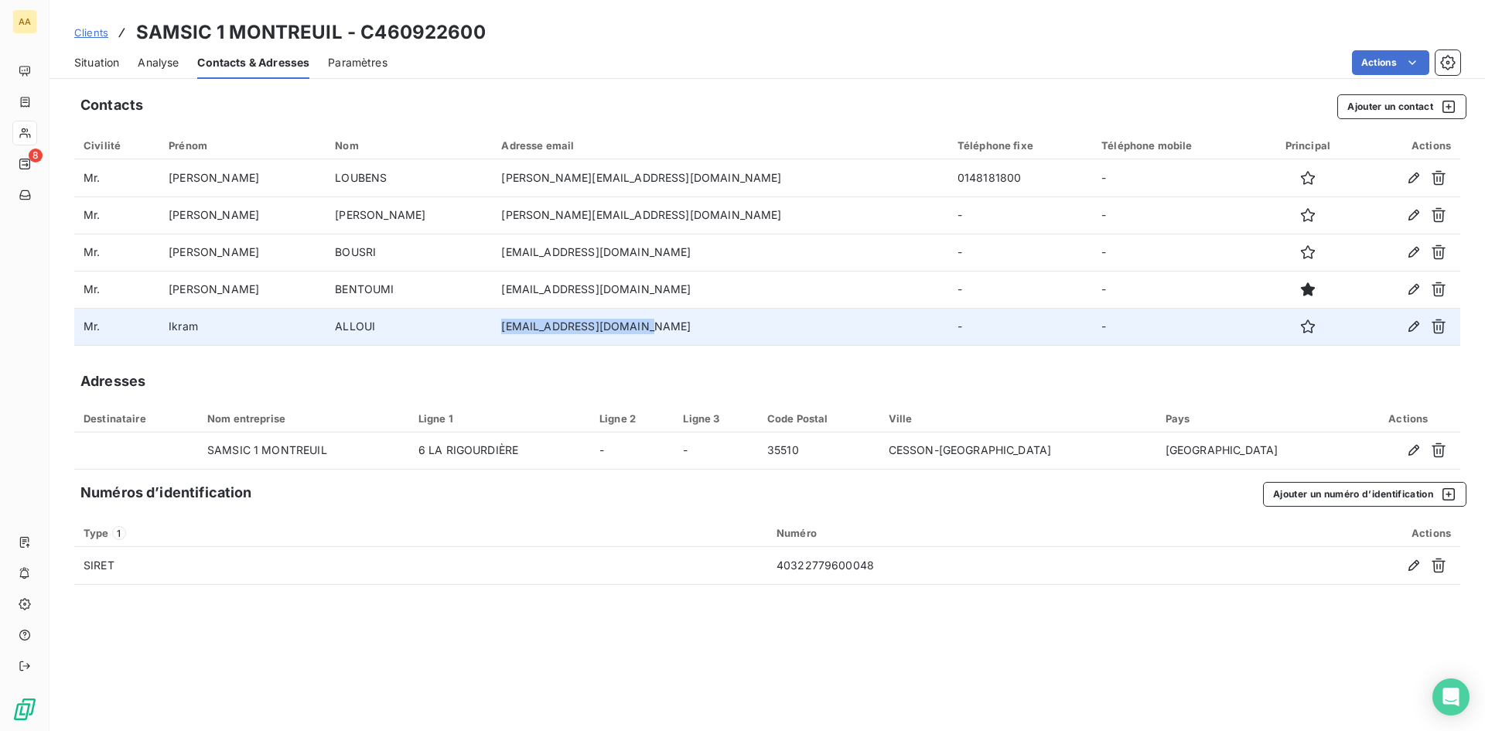
drag, startPoint x: 647, startPoint y: 330, endPoint x: 456, endPoint y: 327, distance: 190.3
click at [456, 327] on tr "[PERSON_NAME] ALLOUI [EMAIL_ADDRESS][DOMAIN_NAME] - -" at bounding box center [767, 326] width 1386 height 37
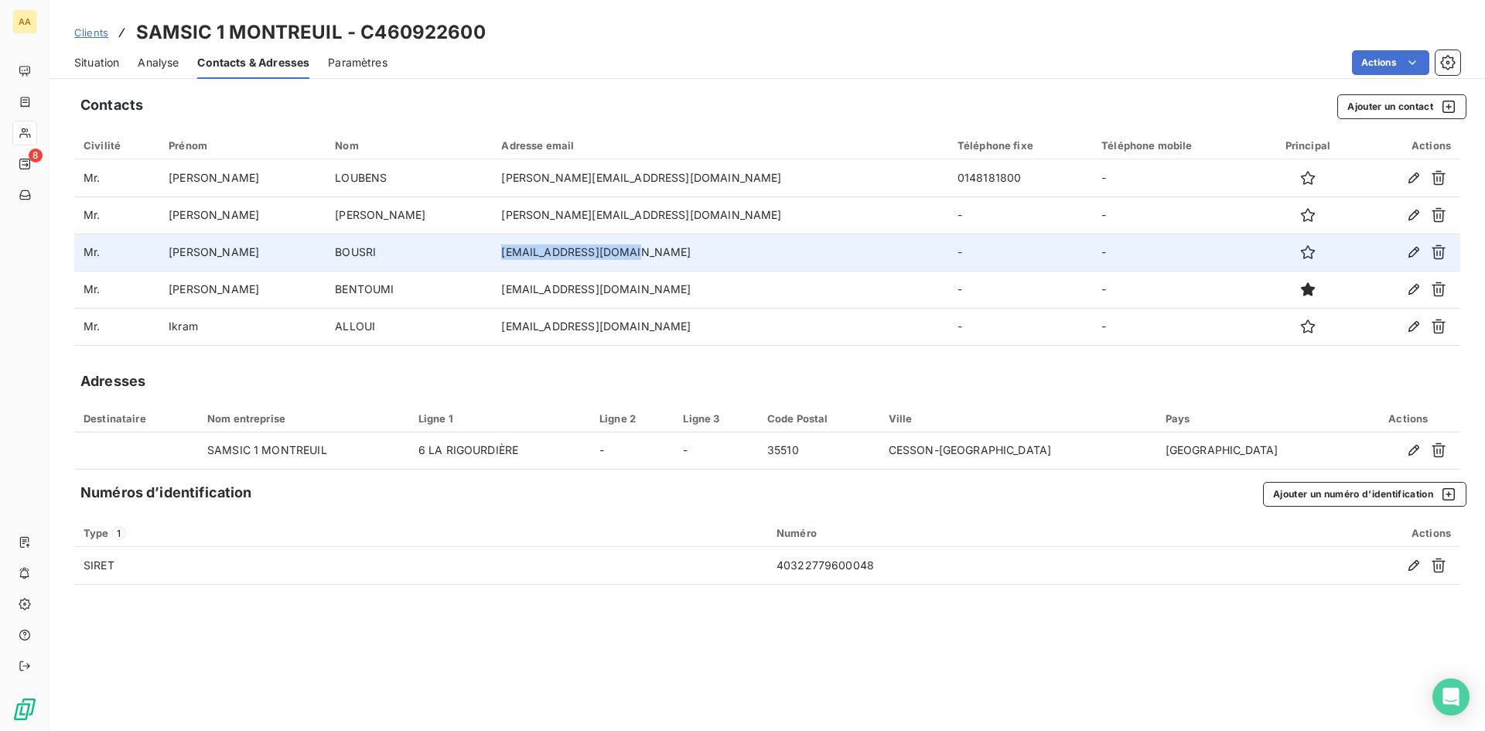
drag, startPoint x: 627, startPoint y: 252, endPoint x: 493, endPoint y: 255, distance: 134.6
click at [493, 255] on td "[EMAIL_ADDRESS][DOMAIN_NAME]" at bounding box center [720, 252] width 456 height 37
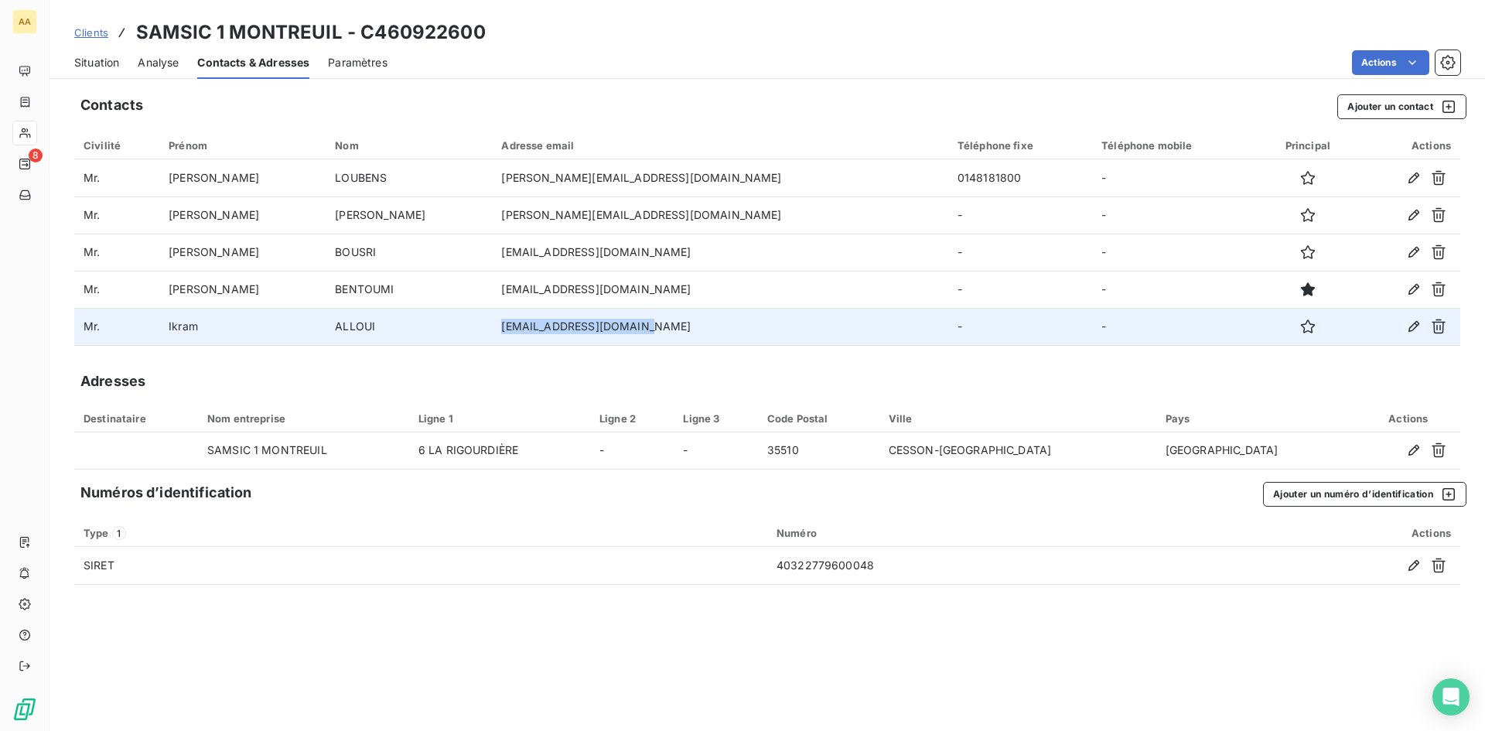
drag, startPoint x: 645, startPoint y: 324, endPoint x: 487, endPoint y: 323, distance: 157.8
click at [492, 323] on td "[EMAIL_ADDRESS][DOMAIN_NAME]" at bounding box center [720, 326] width 456 height 37
